Goal: Information Seeking & Learning: Find specific fact

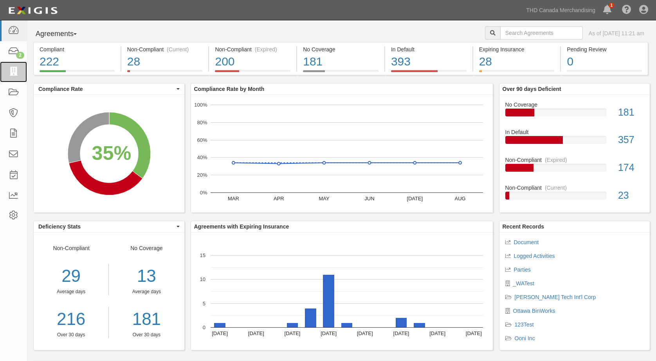
click at [10, 70] on icon at bounding box center [13, 71] width 11 height 9
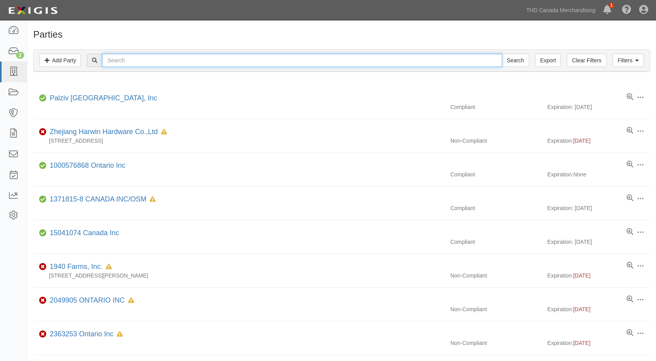
click at [151, 63] on input "text" at bounding box center [302, 60] width 400 height 13
type input "king of f"
click at [502, 54] on input "Search" at bounding box center [515, 60] width 27 height 13
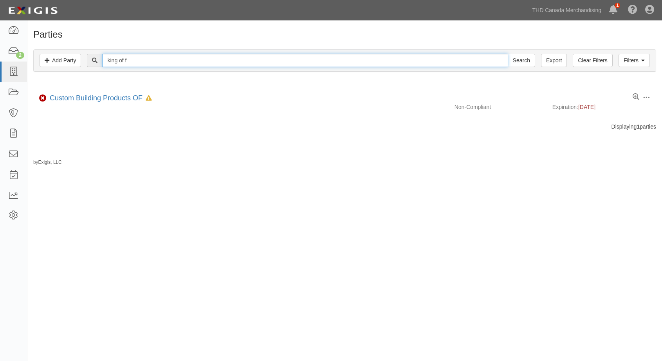
drag, startPoint x: 145, startPoint y: 63, endPoint x: 78, endPoint y: 59, distance: 66.7
click at [79, 61] on div "Filters Add Party Clear Filters Export king of f Search Filters" at bounding box center [345, 61] width 622 height 22
type input "king"
click at [508, 54] on input "Search" at bounding box center [521, 60] width 27 height 13
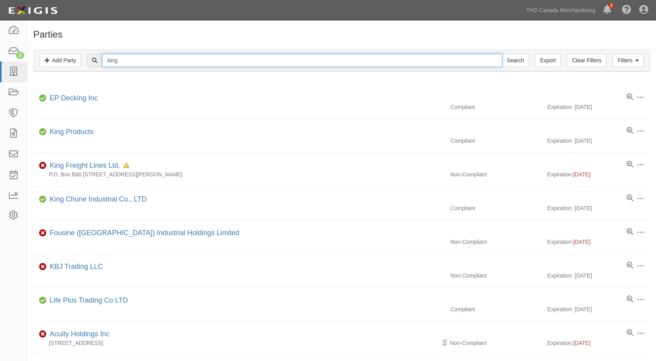
drag, startPoint x: 130, startPoint y: 56, endPoint x: 22, endPoint y: 50, distance: 107.8
click at [27, 52] on div "Filters Add Party Clear Filters Export king Search Filters Compliance Status Co…" at bounding box center [341, 61] width 629 height 36
type input "swift"
click at [502, 54] on input "Search" at bounding box center [515, 60] width 27 height 13
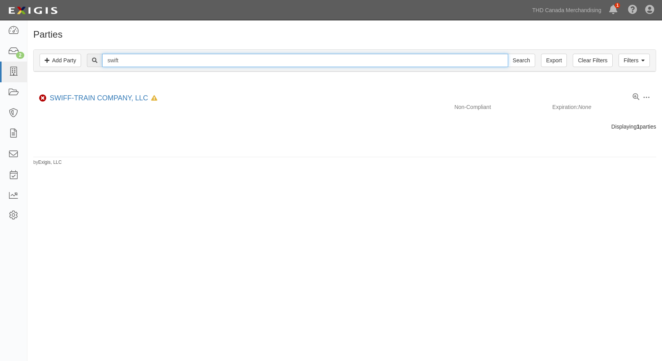
drag, startPoint x: 128, startPoint y: 60, endPoint x: 87, endPoint y: 61, distance: 41.1
click at [87, 61] on div "swift Search" at bounding box center [345, 60] width 610 height 13
type input "lg ele"
click at [508, 54] on input "Search" at bounding box center [521, 60] width 27 height 13
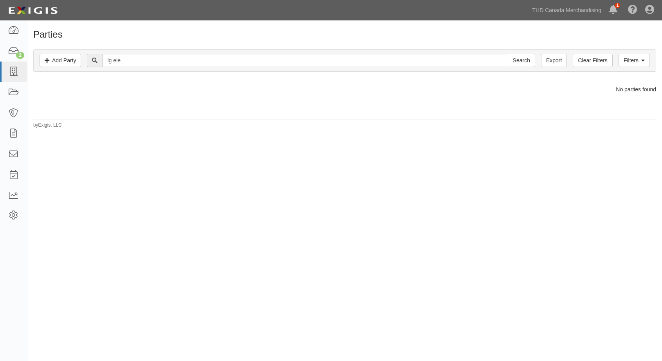
click at [233, 133] on div "Parties Add Party Filters Add Party Clear Filters Export lg ele Search Filters …" at bounding box center [331, 185] width 662 height 325
click at [440, 159] on div "Parties Add Party Filters Add Party Clear Filters Export lg ele Search Filters …" at bounding box center [331, 185] width 662 height 325
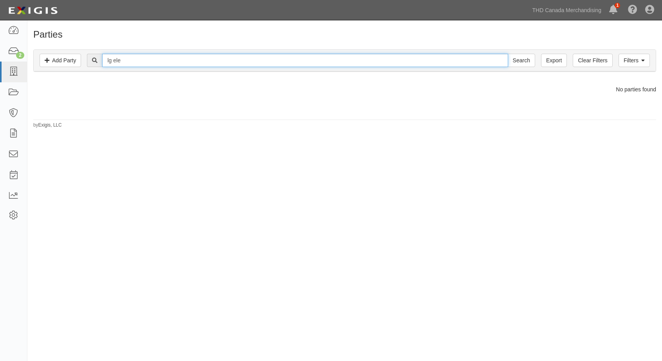
drag, startPoint x: 118, startPoint y: 61, endPoint x: 97, endPoint y: 59, distance: 20.9
click at [97, 59] on div "lg ele Search" at bounding box center [311, 60] width 448 height 13
type input "swift"
click at [508, 54] on input "Search" at bounding box center [521, 60] width 27 height 13
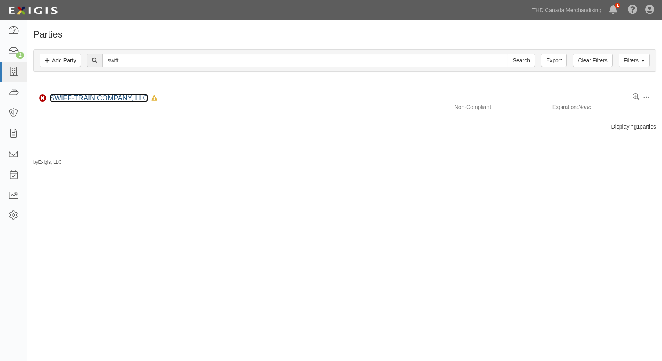
click at [119, 97] on link "SWIFF-TRAIN COMPANY, LLC" at bounding box center [99, 98] width 98 height 8
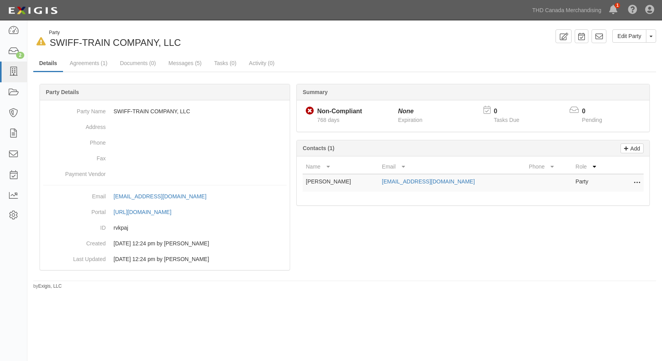
click at [274, 24] on div "In Default since [DATE] Party SWIFF-TRAIN COMPANY, LLC Edit Party Toggle Party …" at bounding box center [344, 156] width 635 height 266
click at [19, 69] on link at bounding box center [13, 71] width 27 height 21
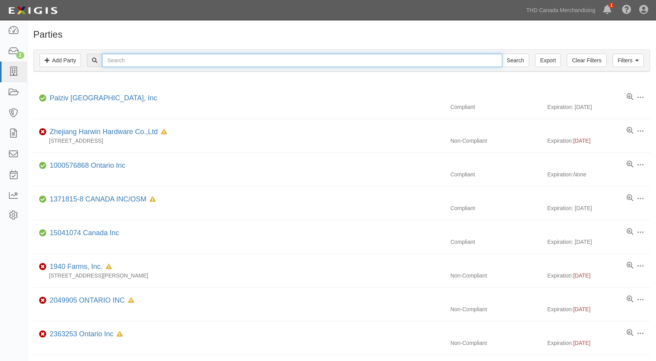
click at [121, 56] on input "text" at bounding box center [302, 60] width 400 height 13
type input "lg el"
click at [502, 54] on input "Search" at bounding box center [515, 60] width 27 height 13
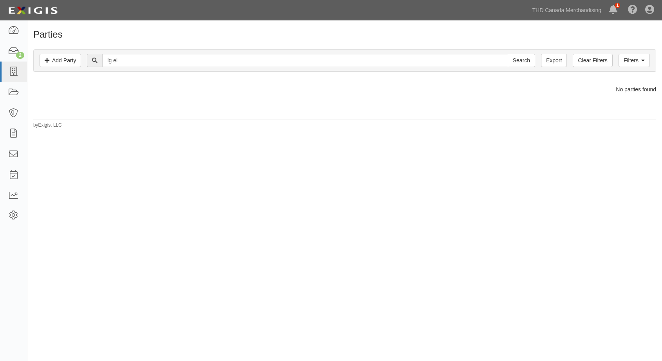
click at [444, 43] on div "Parties Add Party Filters Add Party Clear Filters Export lg el Search Filters C…" at bounding box center [344, 78] width 635 height 99
click at [586, 6] on link "THD Canada Merchandising" at bounding box center [566, 10] width 77 height 16
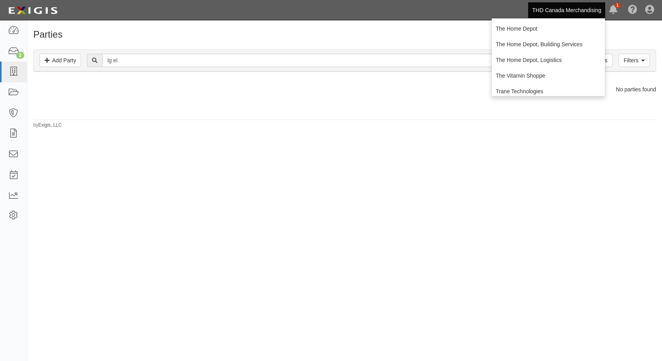
scroll to position [235, 0]
click at [513, 30] on link "The Home Depot" at bounding box center [548, 28] width 113 height 16
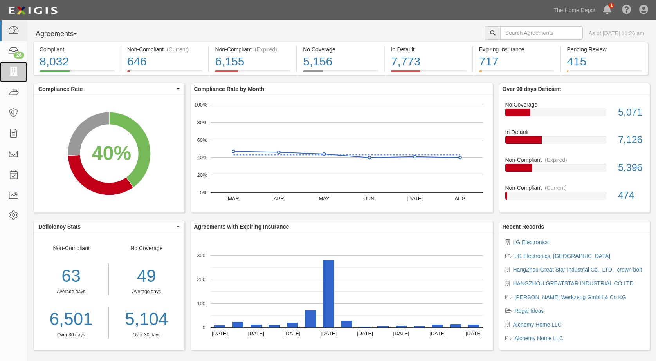
click at [13, 73] on icon at bounding box center [13, 71] width 11 height 9
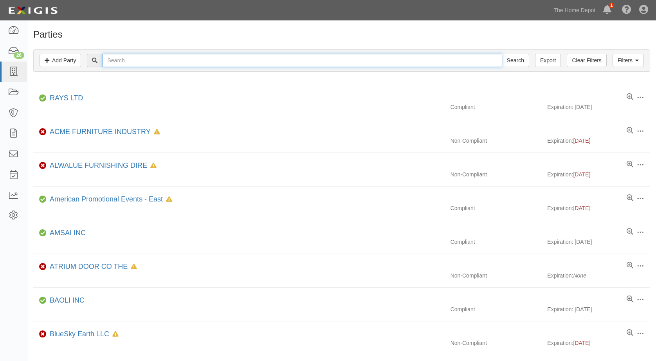
click at [115, 61] on input "text" at bounding box center [302, 60] width 400 height 13
type input "lg ele"
click at [502, 54] on input "Search" at bounding box center [515, 60] width 27 height 13
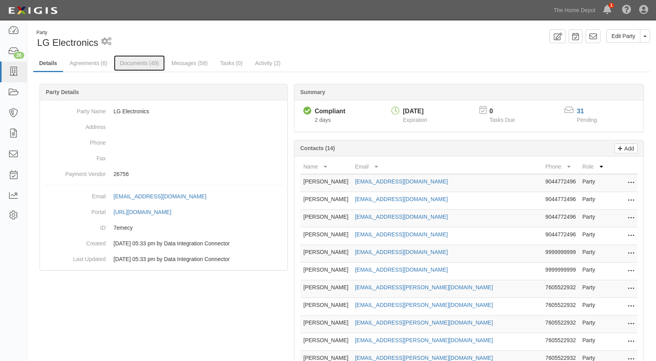
click at [134, 66] on link "Documents (49)" at bounding box center [139, 63] width 51 height 16
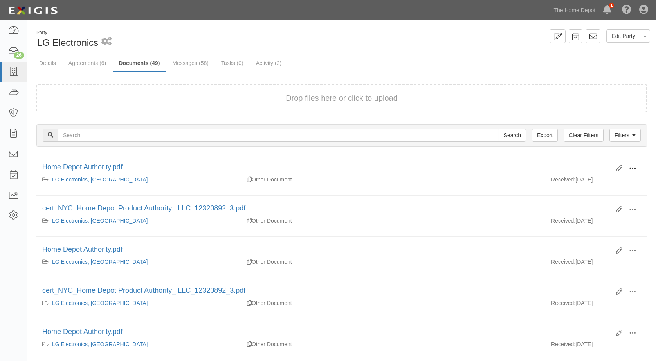
click at [632, 168] on span at bounding box center [632, 168] width 7 height 7
click at [606, 175] on link "View" at bounding box center [595, 180] width 62 height 14
